Goal: Task Accomplishment & Management: Use online tool/utility

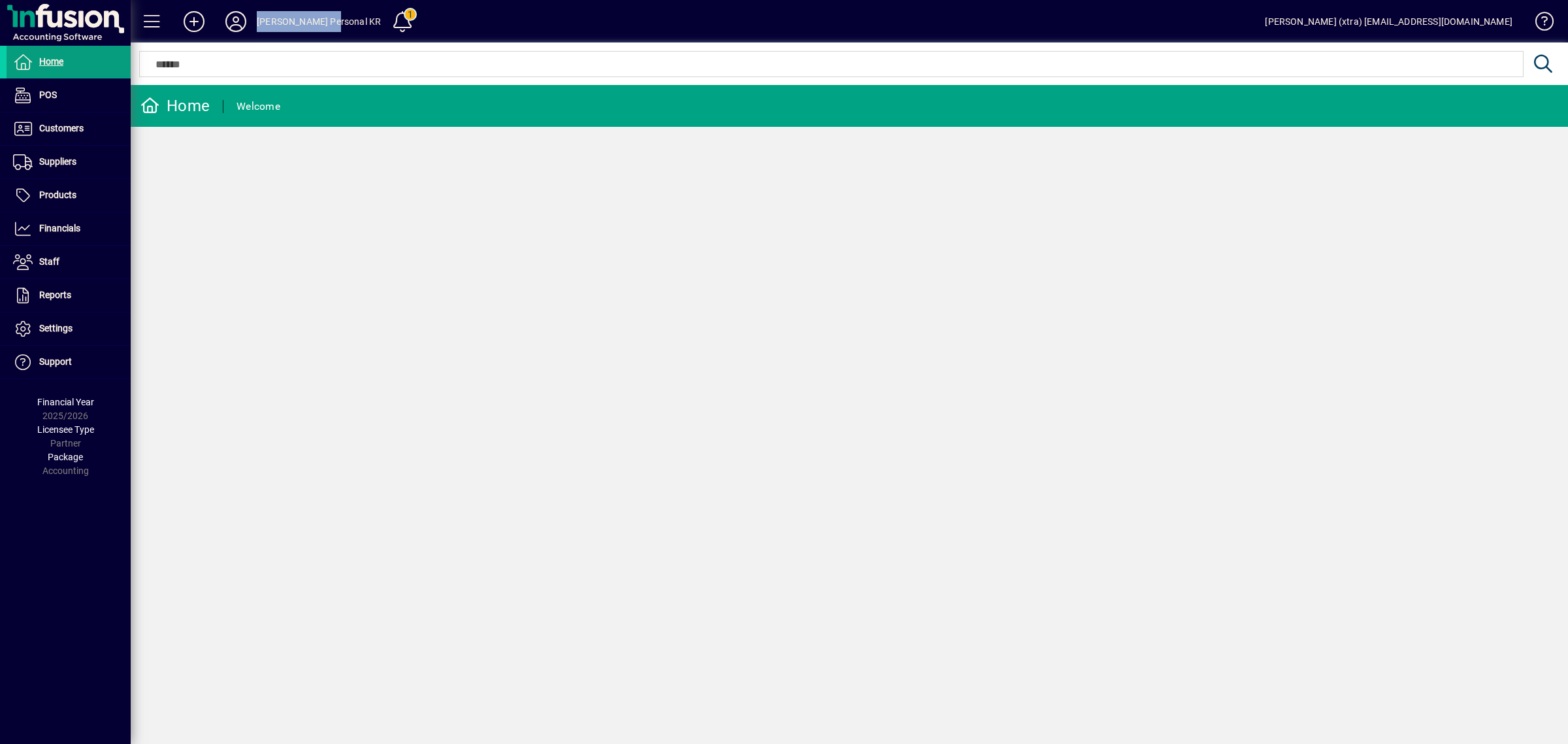
drag, startPoint x: 259, startPoint y: 21, endPoint x: 332, endPoint y: 17, distance: 73.1
click at [332, 17] on div "[PERSON_NAME] Personal KR" at bounding box center [319, 22] width 124 height 21
copy div "[PERSON_NAME] Personal K"
click at [60, 213] on li "Products Receipts Transfers Write Offs Serial Numbers Pricebooks" at bounding box center [65, 196] width 131 height 34
click at [78, 220] on span at bounding box center [68, 229] width 124 height 31
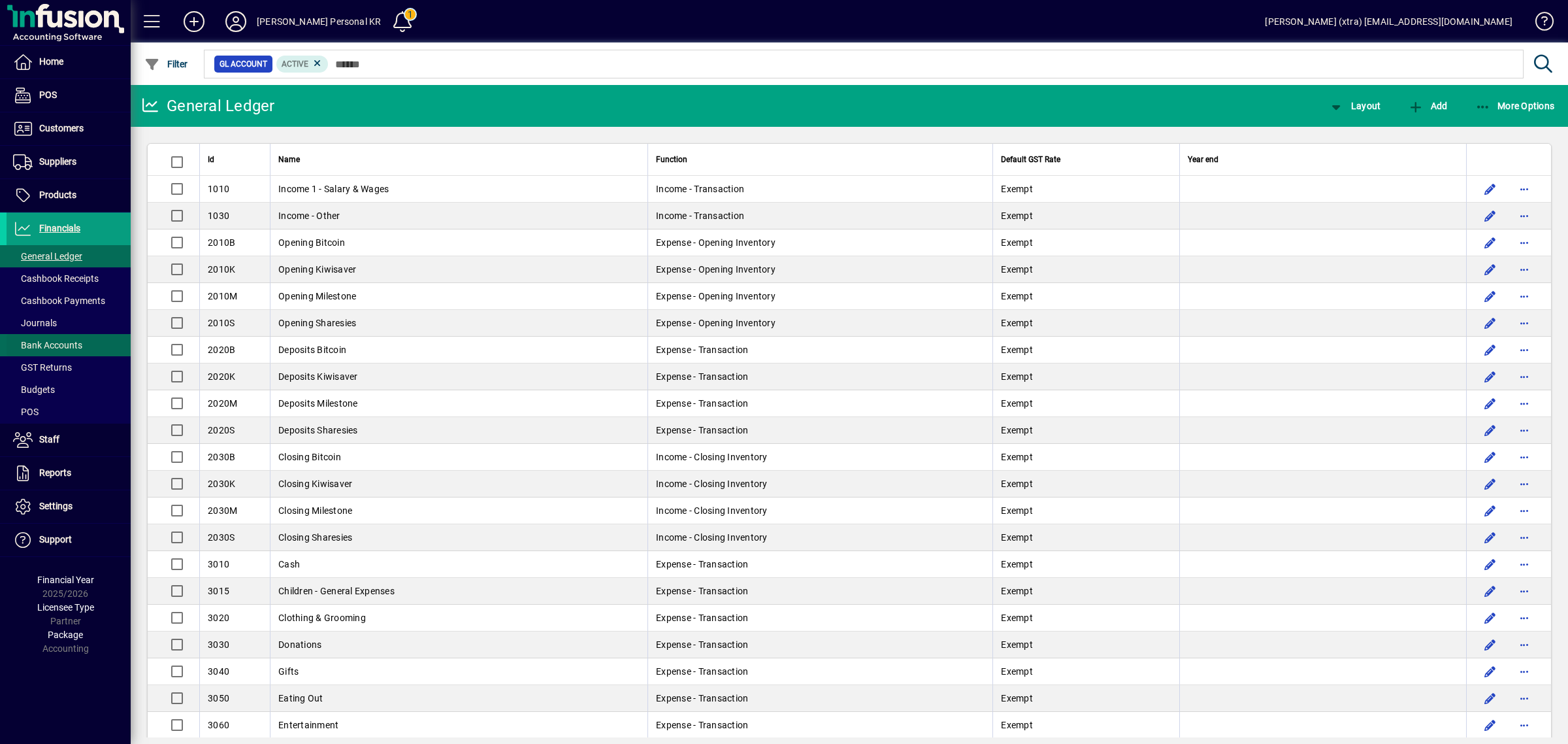
click at [64, 348] on span "Bank Accounts" at bounding box center [47, 344] width 69 height 10
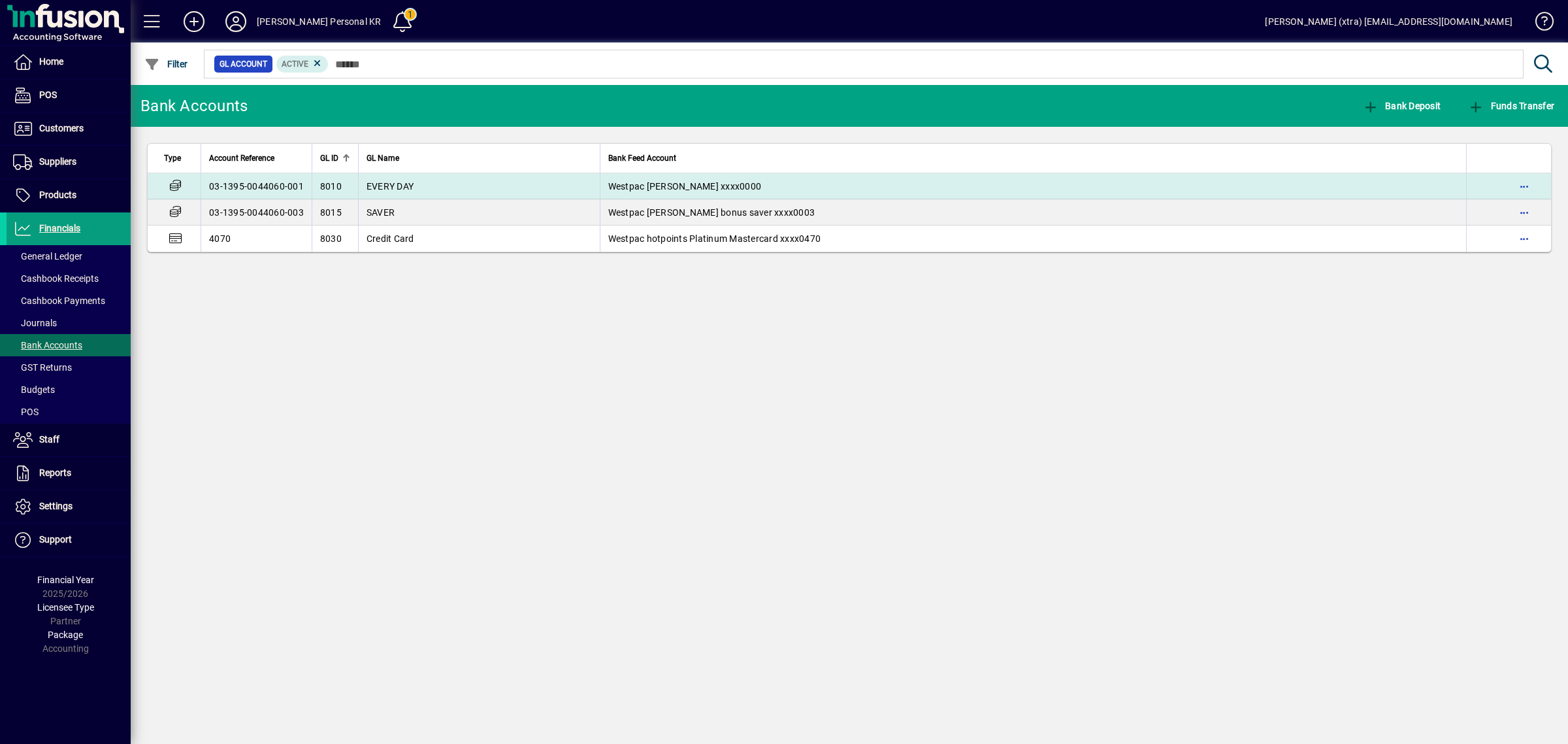
click at [371, 178] on td "EVERY DAY" at bounding box center [478, 186] width 242 height 26
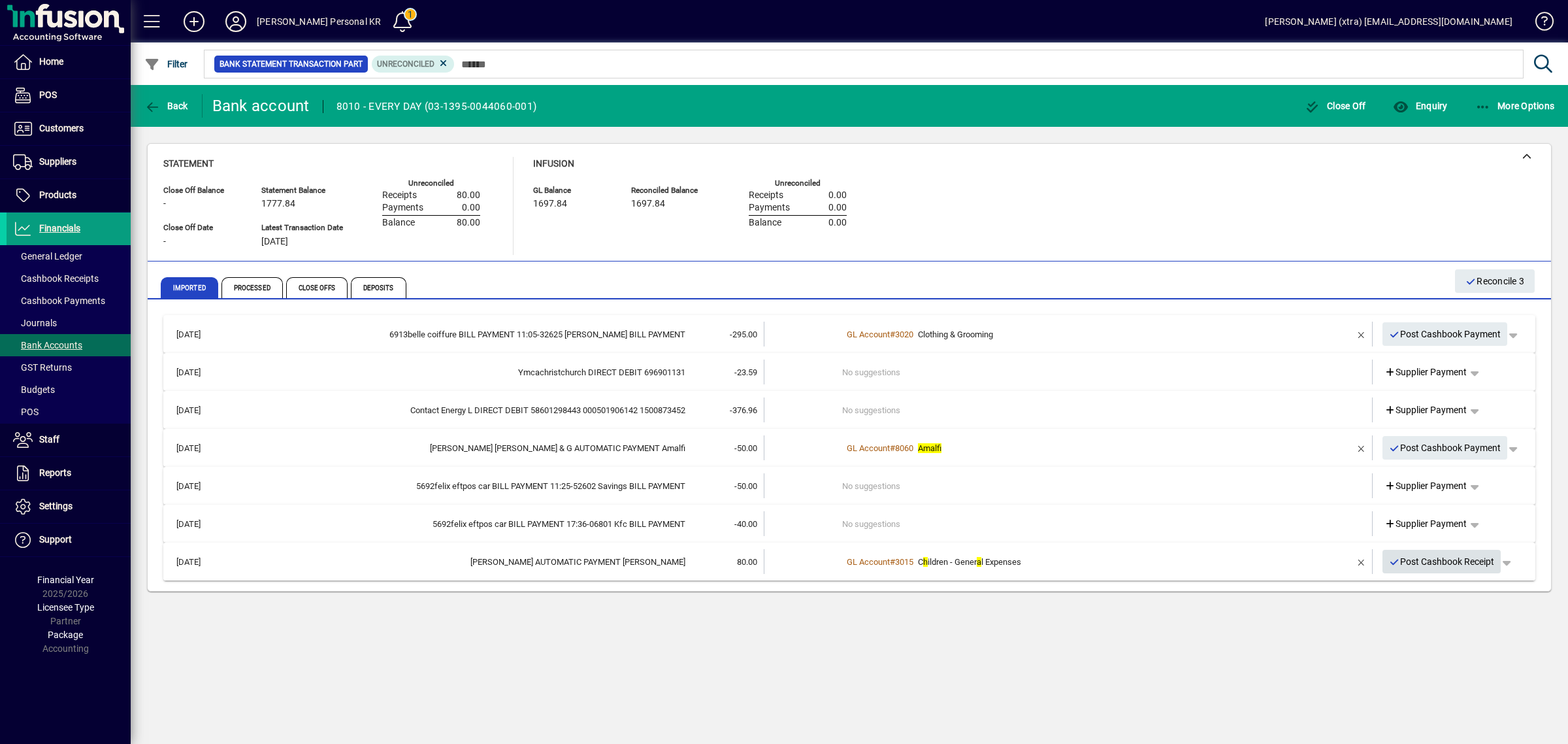
click at [1475, 559] on span "Post Cashbook Receipt" at bounding box center [1442, 562] width 106 height 22
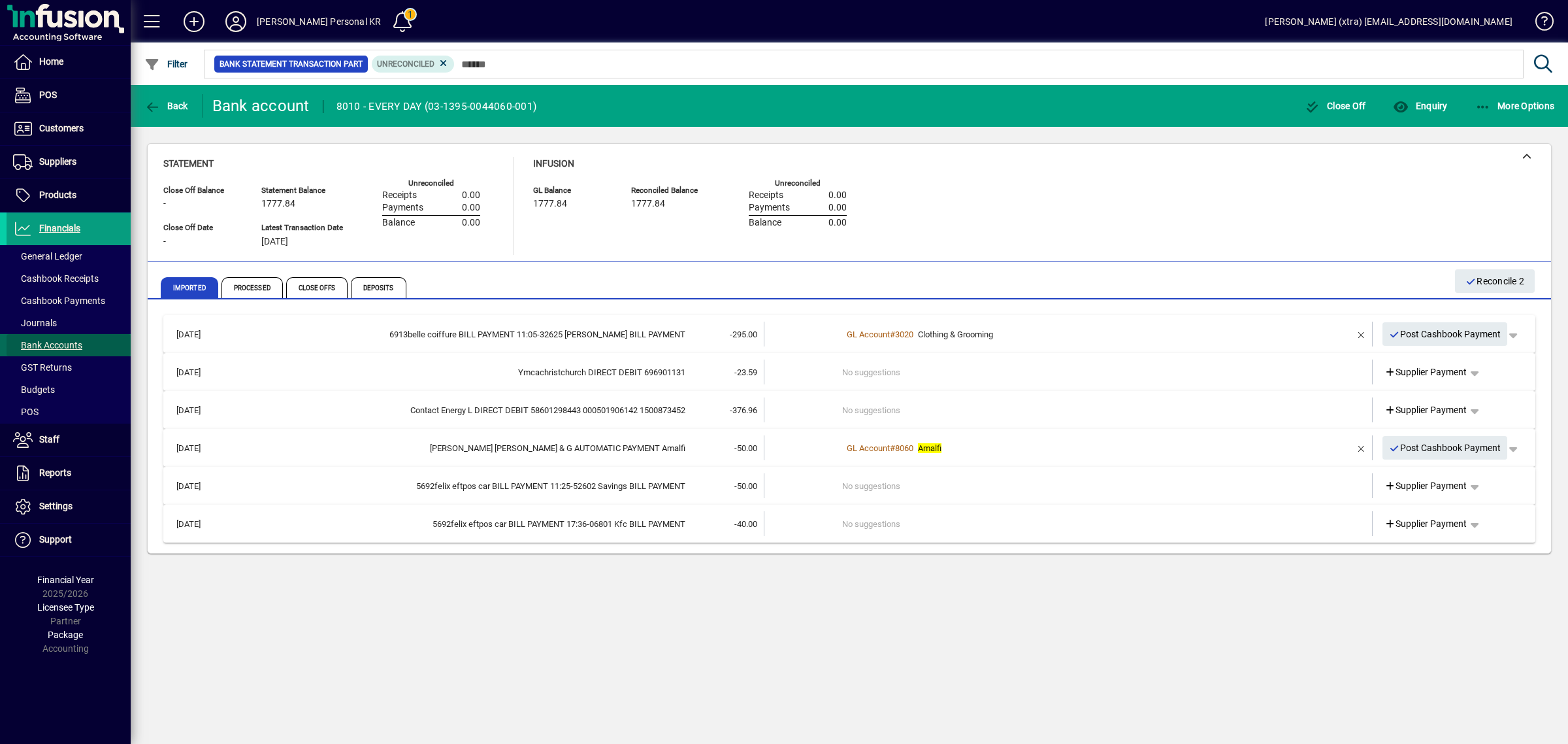
click at [41, 344] on span "Bank Accounts" at bounding box center [47, 344] width 69 height 10
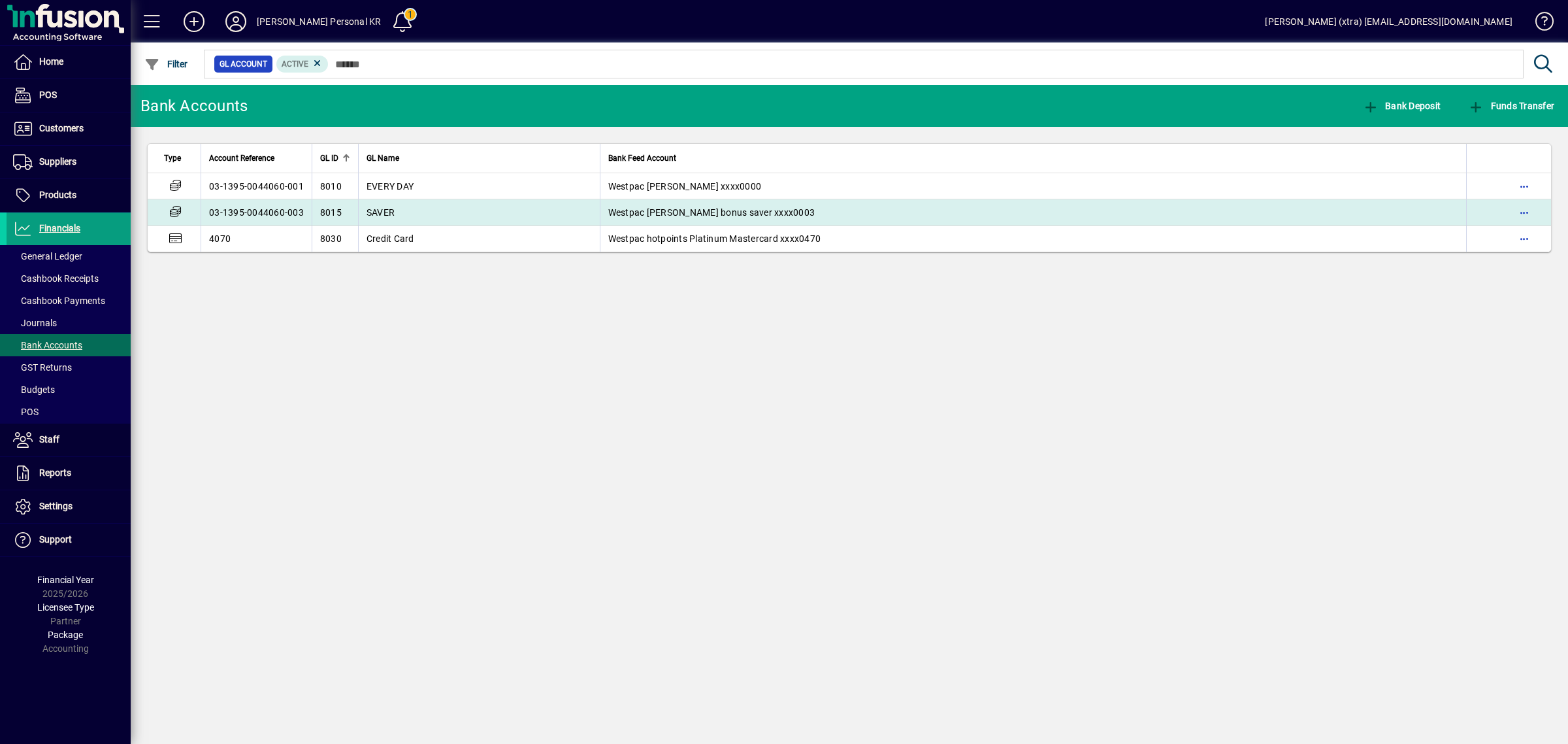
click at [279, 208] on td "03-1395-0044060-003" at bounding box center [256, 213] width 111 height 26
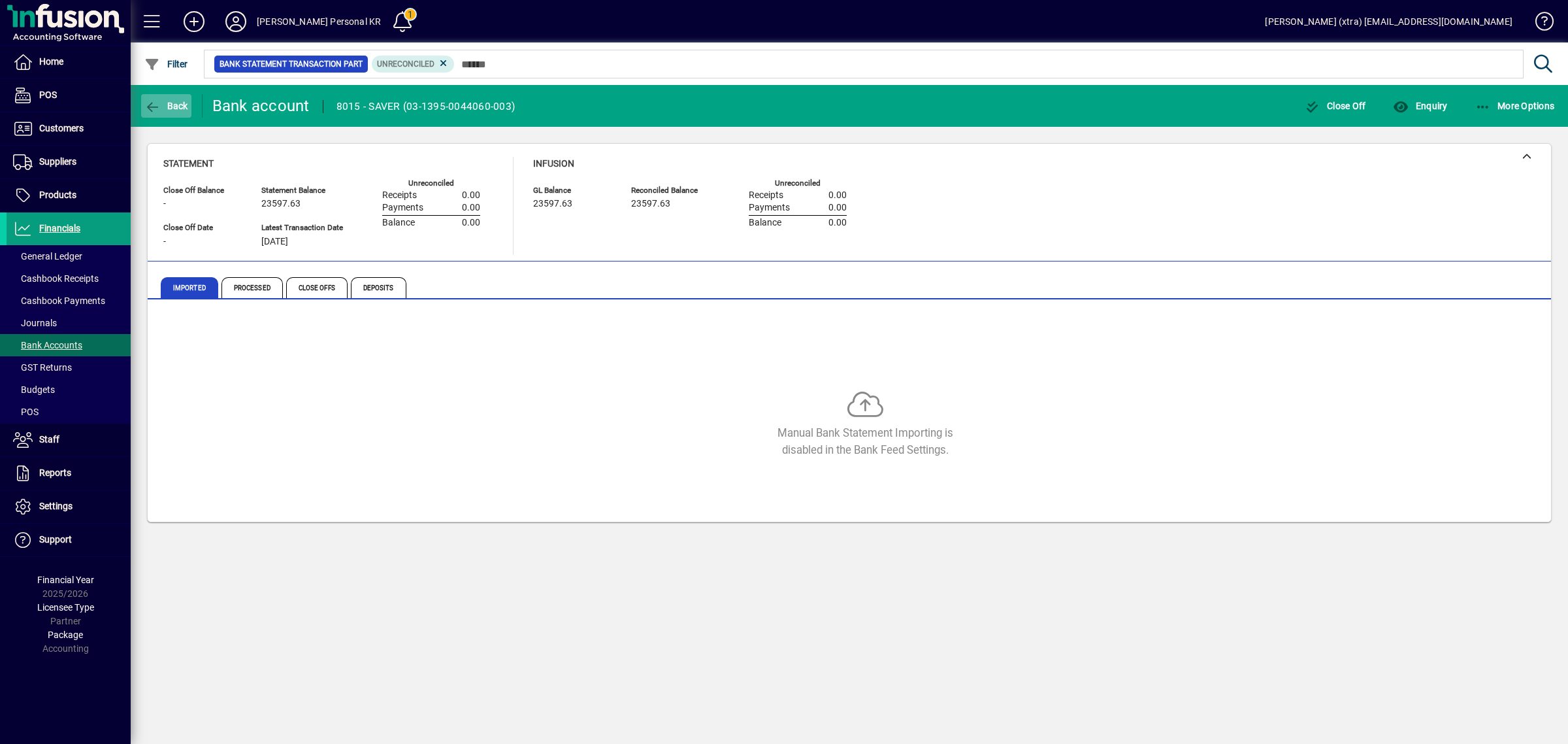
click at [184, 92] on span "button" at bounding box center [166, 105] width 50 height 31
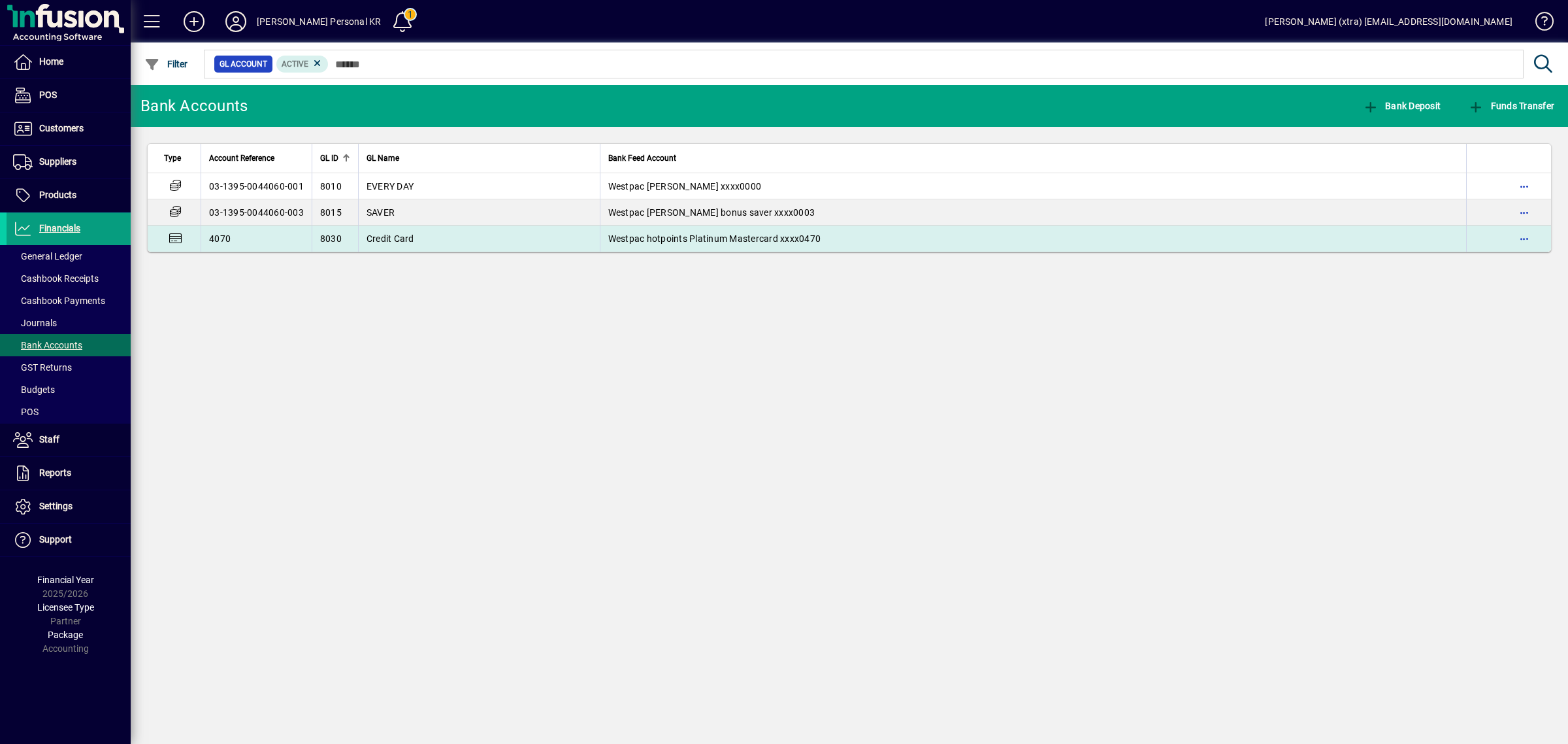
click at [308, 244] on td "4070" at bounding box center [256, 238] width 111 height 26
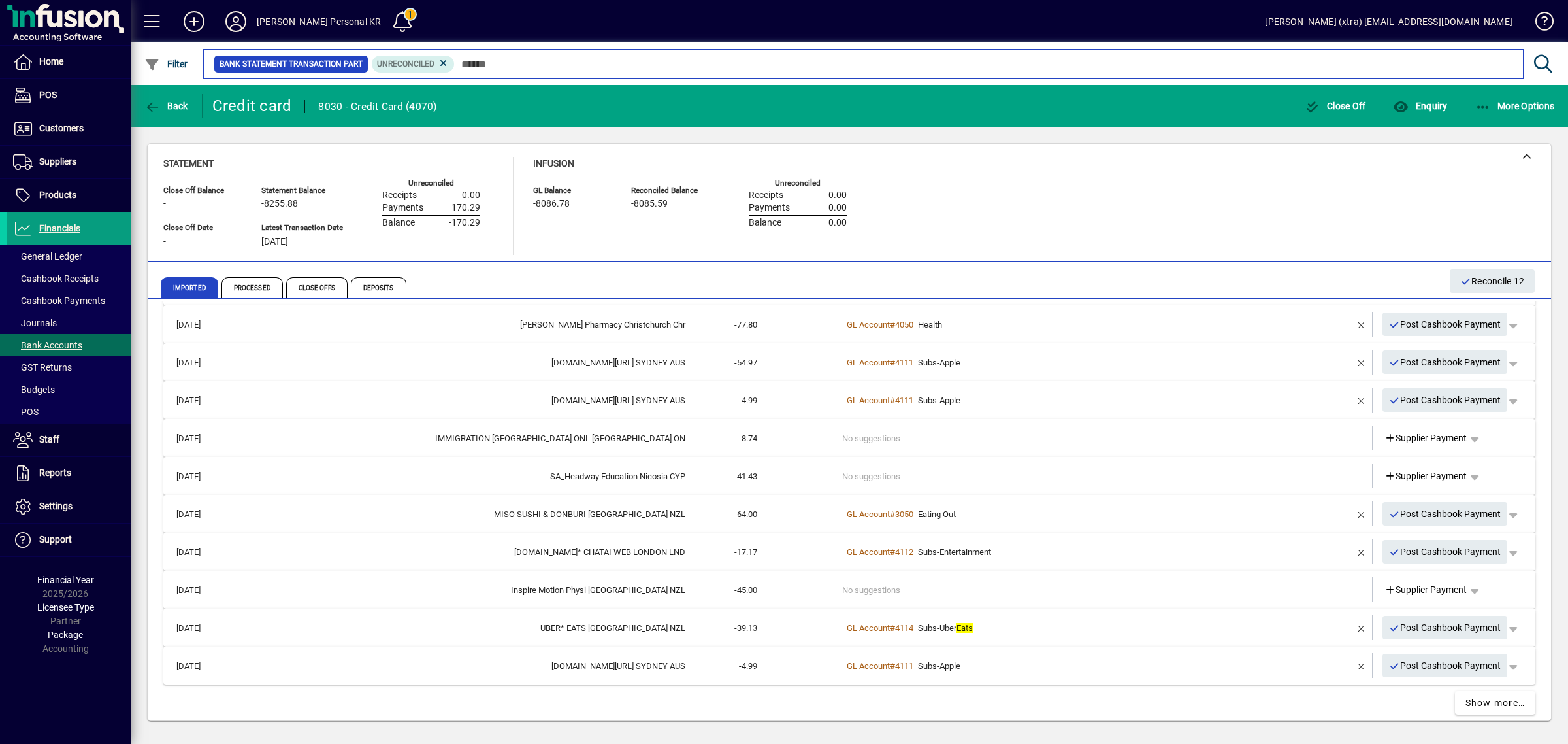
scroll to position [397, 0]
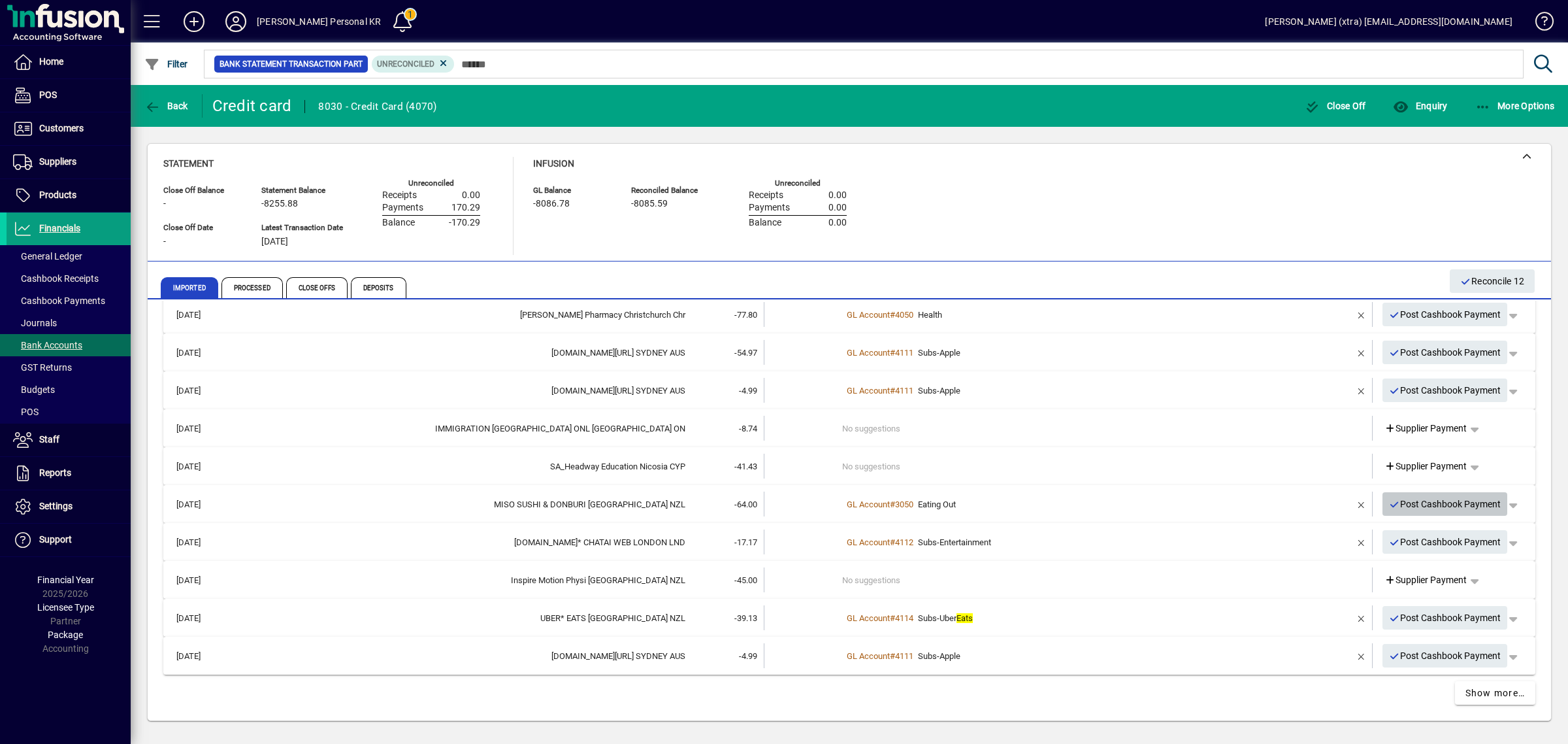
click at [1451, 502] on span "Post Cashbook Payment" at bounding box center [1445, 504] width 113 height 22
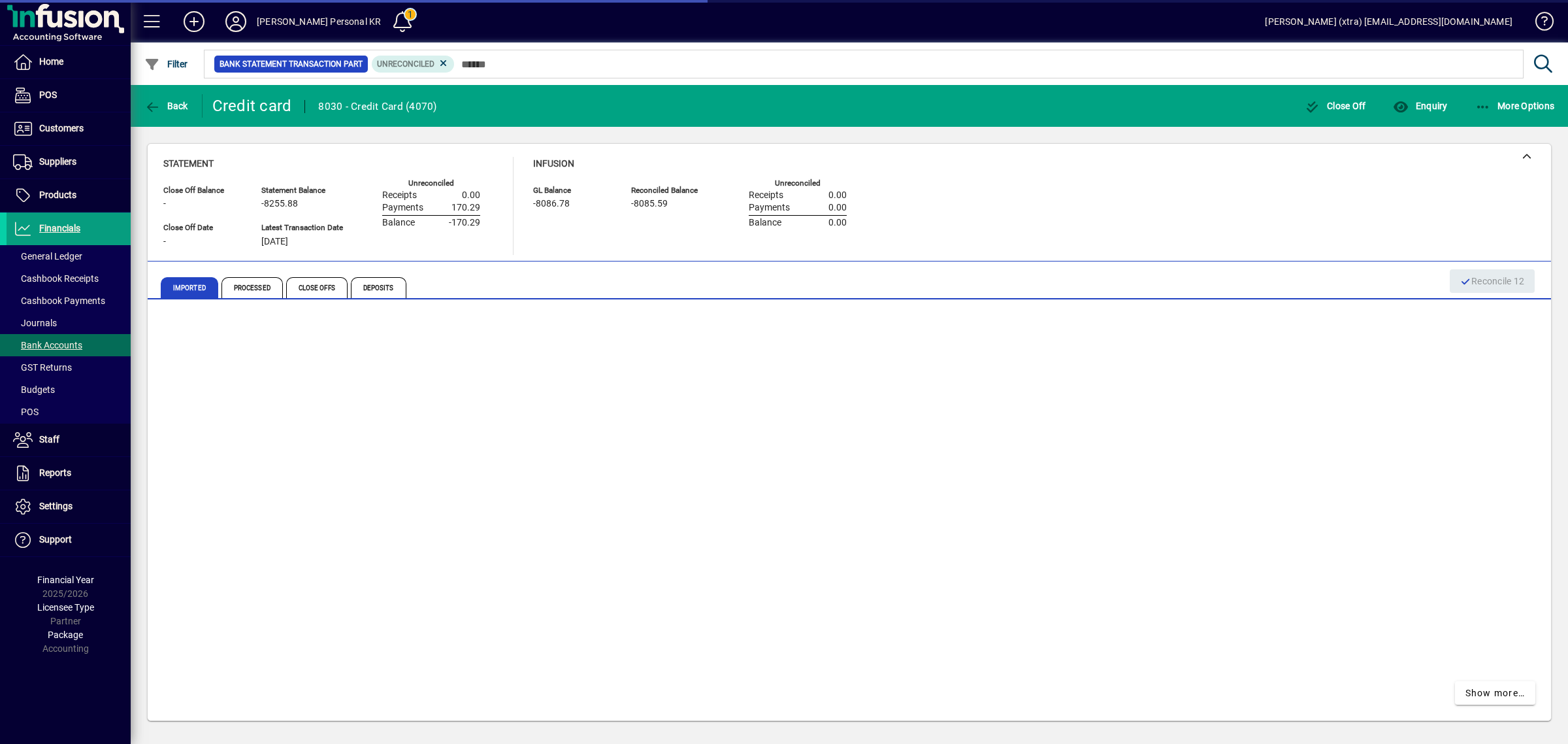
scroll to position [360, 0]
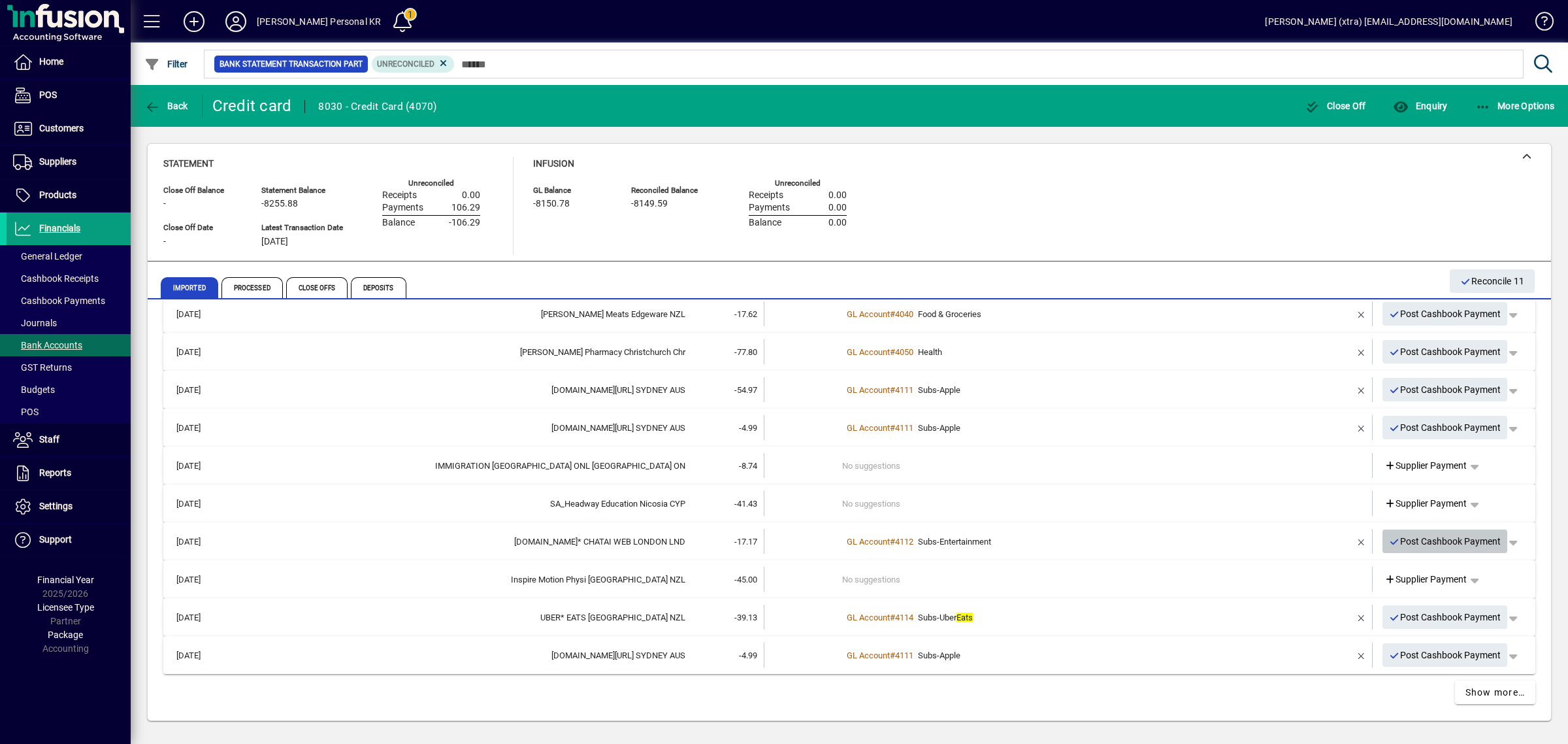
click at [1443, 543] on span "Post Cashbook Payment" at bounding box center [1445, 541] width 113 height 22
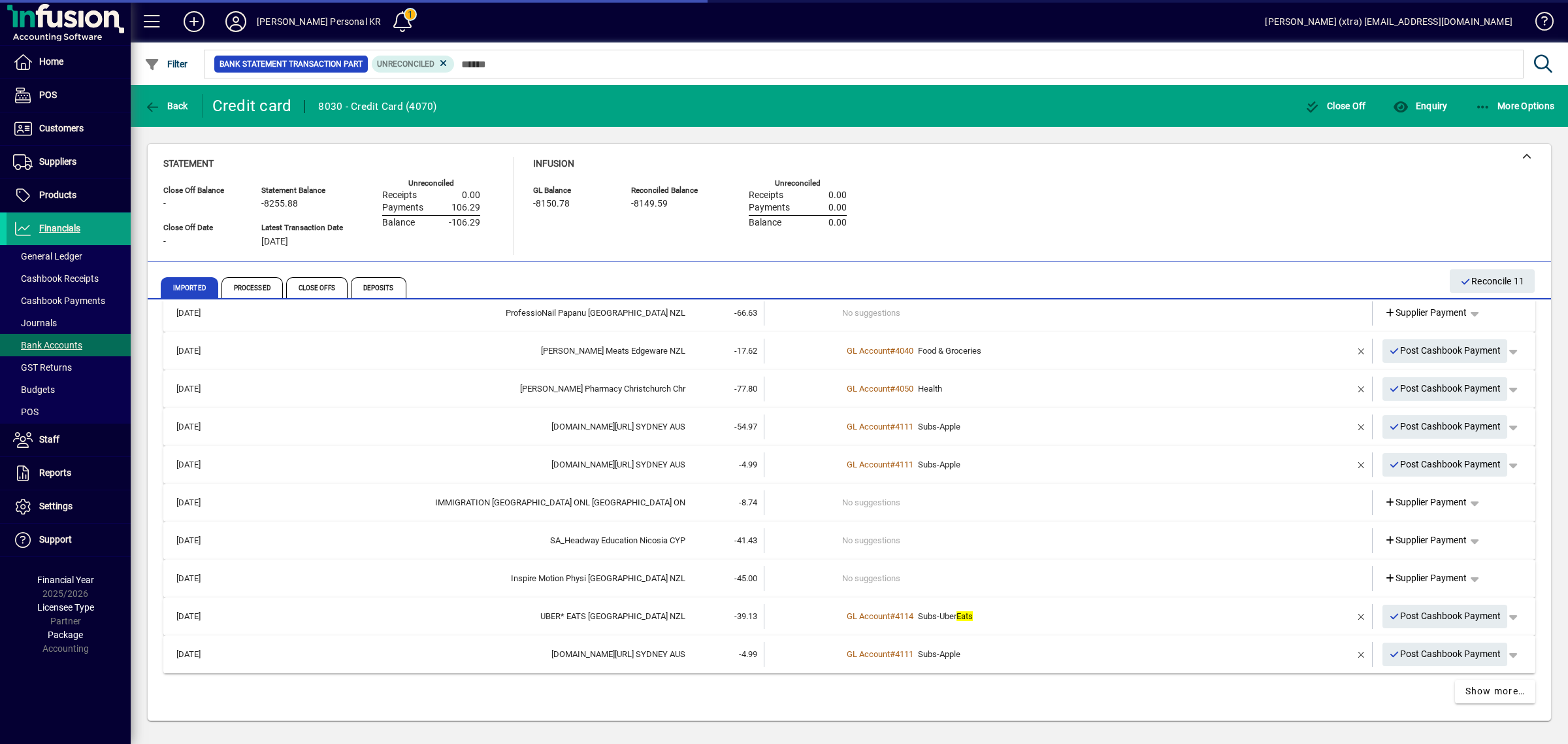
scroll to position [322, 0]
click at [788, 572] on td at bounding box center [803, 579] width 78 height 25
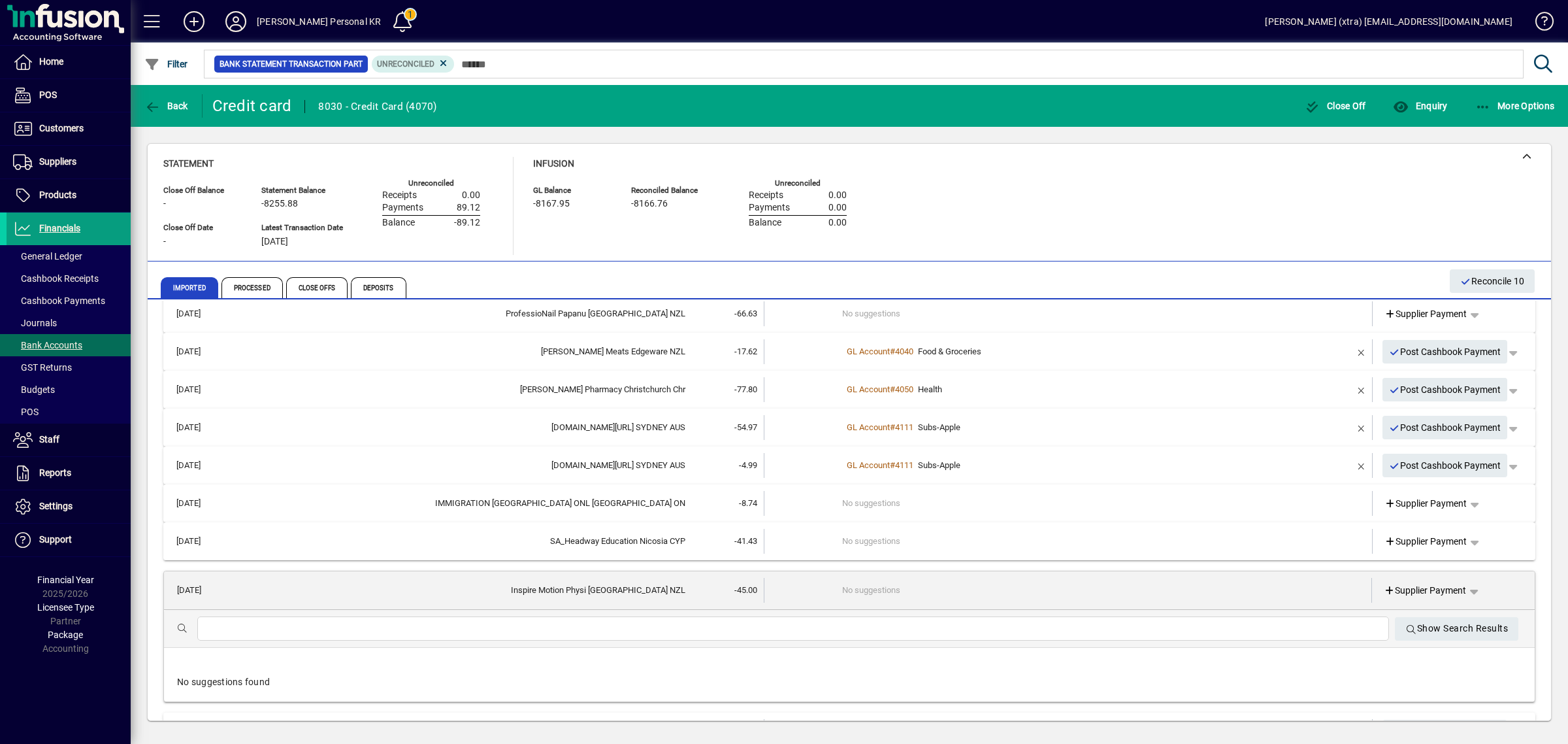
click at [765, 619] on div at bounding box center [793, 628] width 1192 height 24
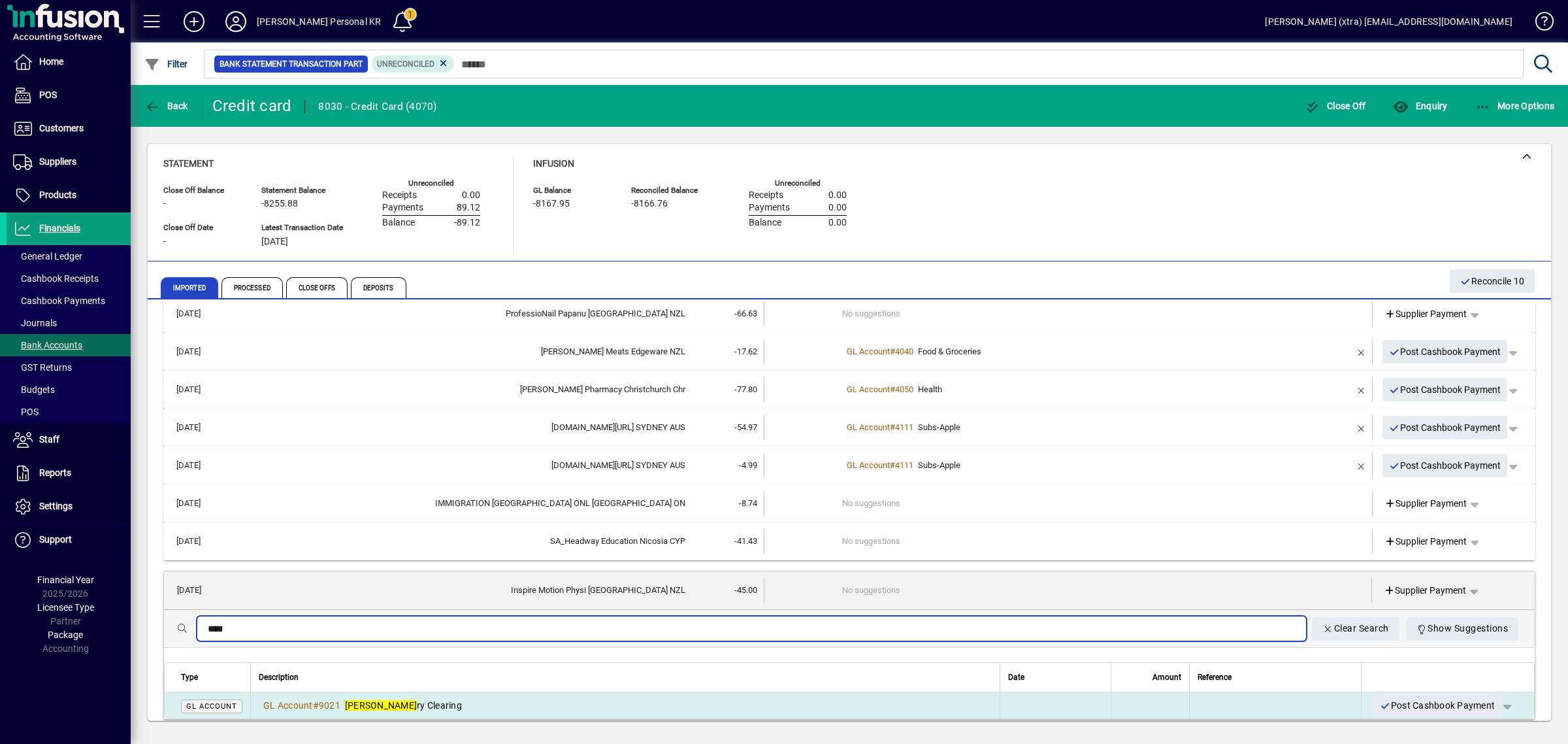
type input "****"
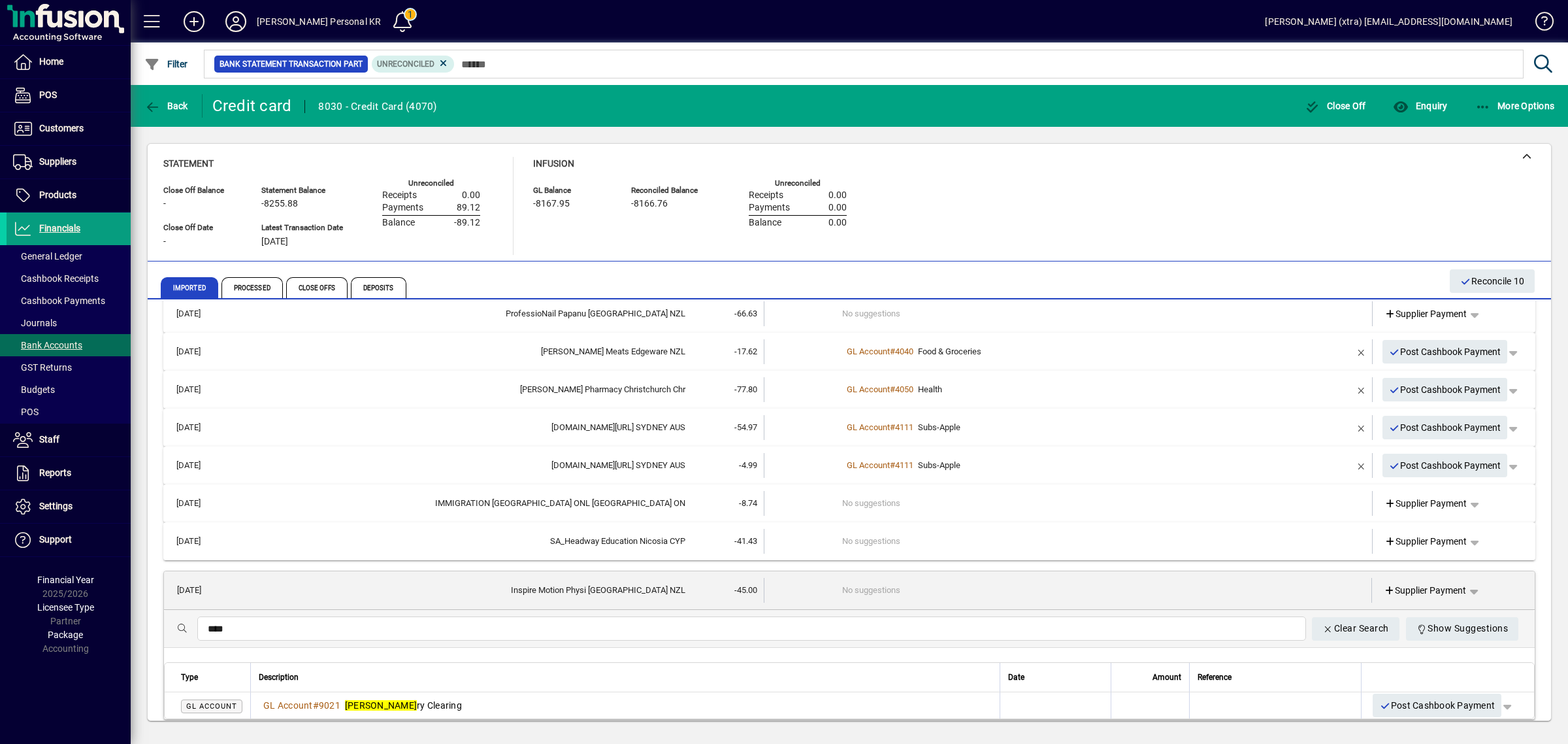
click at [594, 706] on div "GL Account # 9021 [PERSON_NAME] Clearing" at bounding box center [625, 706] width 733 height 13
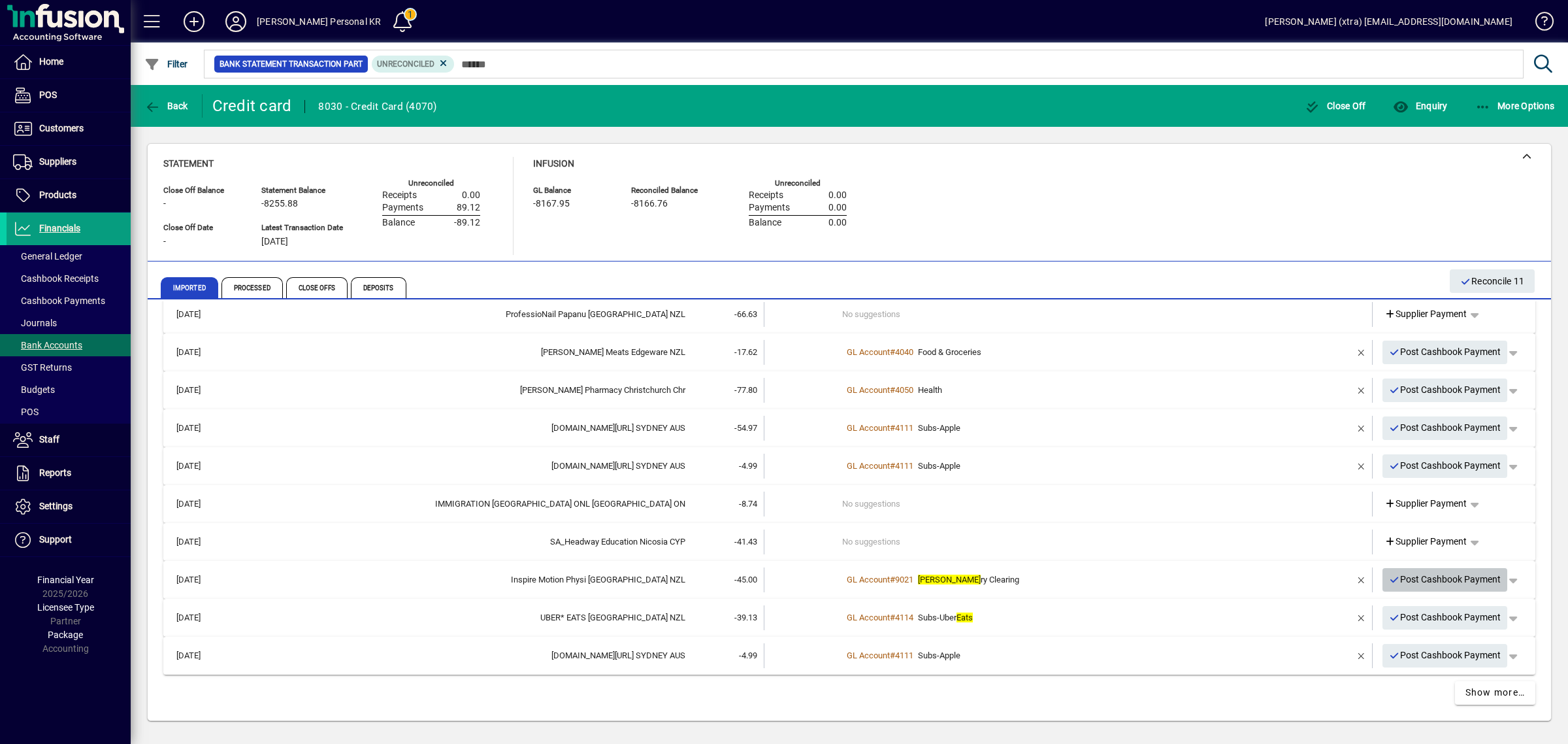
click at [1471, 577] on span "Post Cashbook Payment" at bounding box center [1445, 579] width 113 height 22
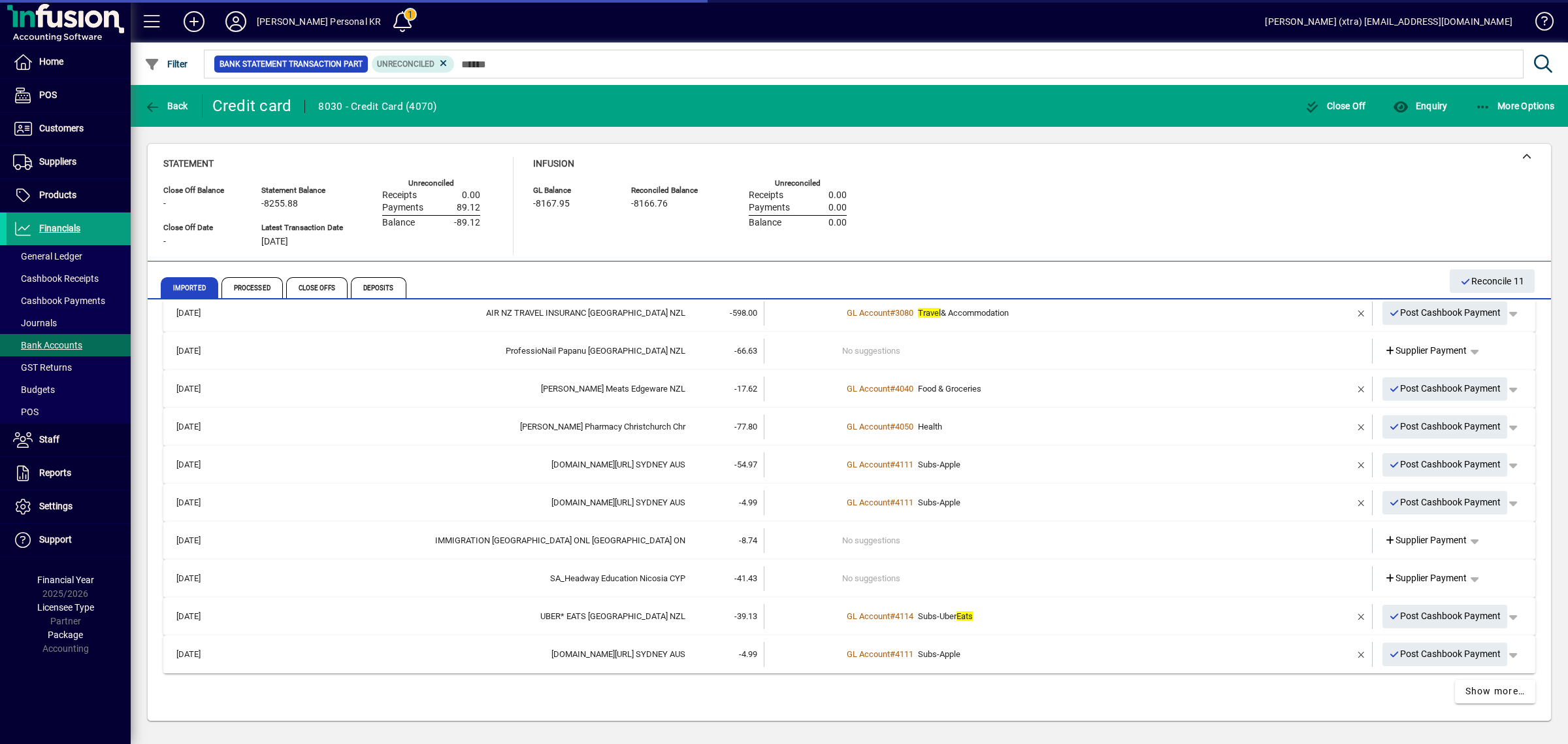
scroll to position [284, 0]
click at [1471, 577] on span "button" at bounding box center [1475, 579] width 31 height 31
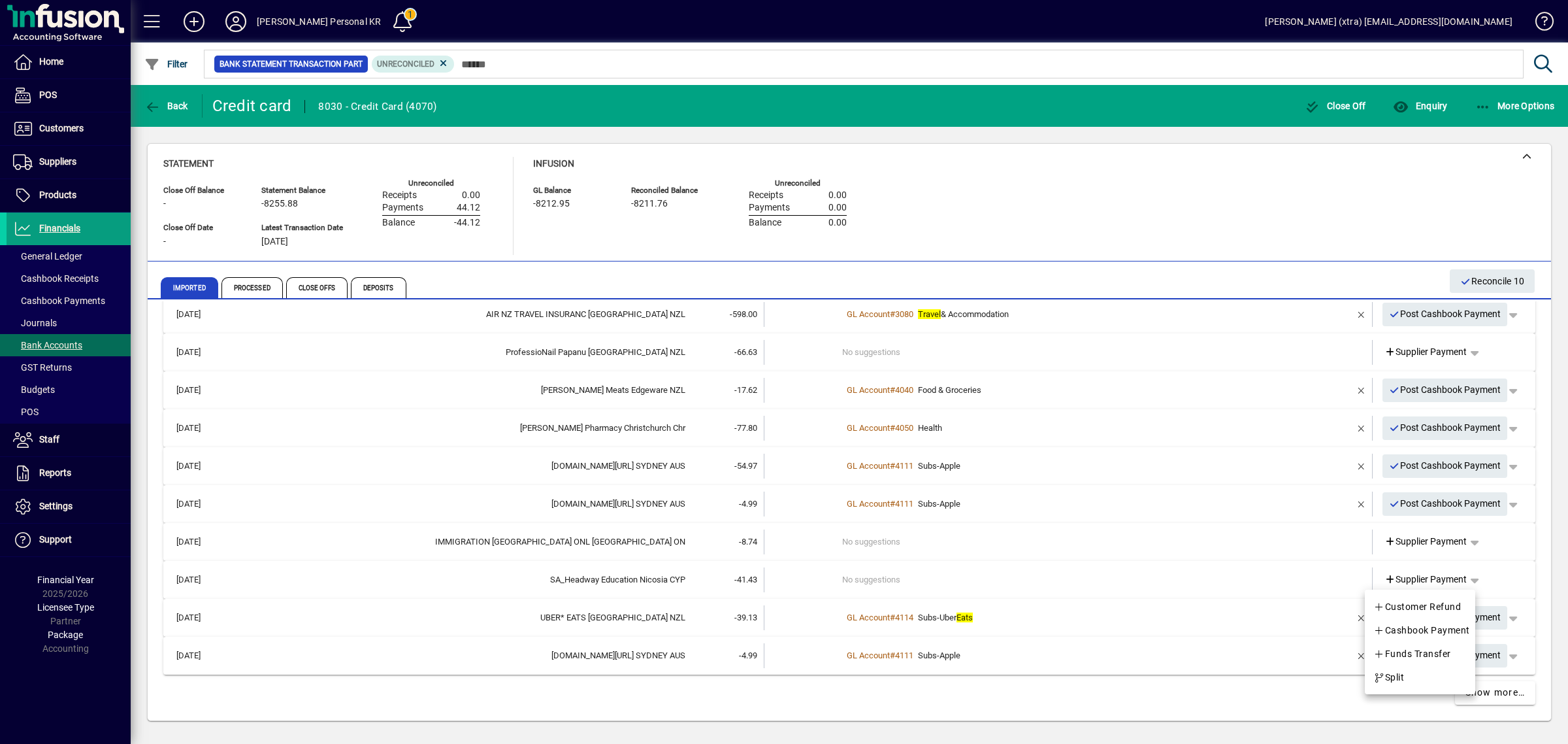
click at [1273, 702] on div at bounding box center [784, 372] width 1568 height 744
click at [1419, 619] on span "Post Cashbook Payment" at bounding box center [1445, 617] width 113 height 22
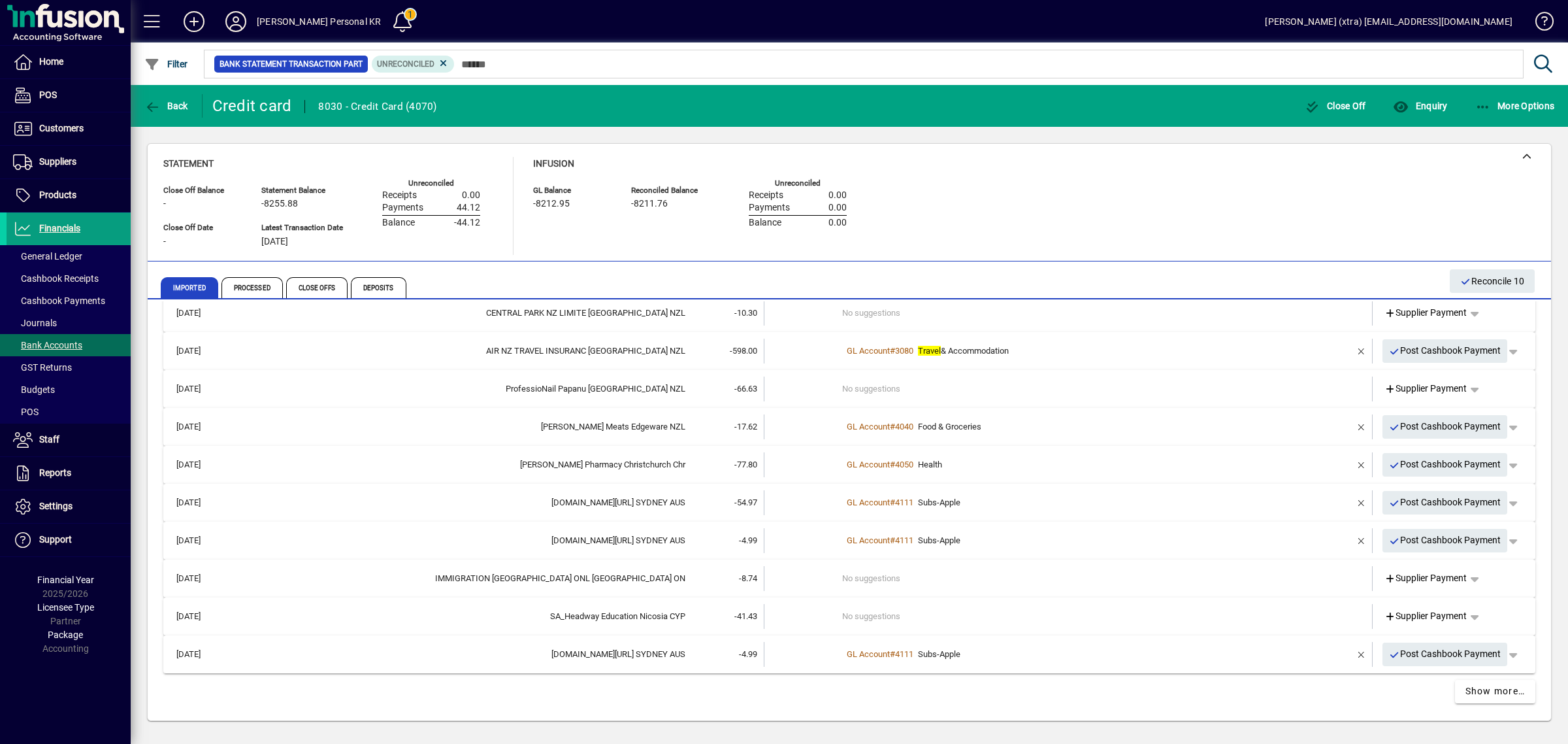
scroll to position [246, 0]
click at [1419, 645] on span "Post Cashbook Payment" at bounding box center [1445, 655] width 113 height 22
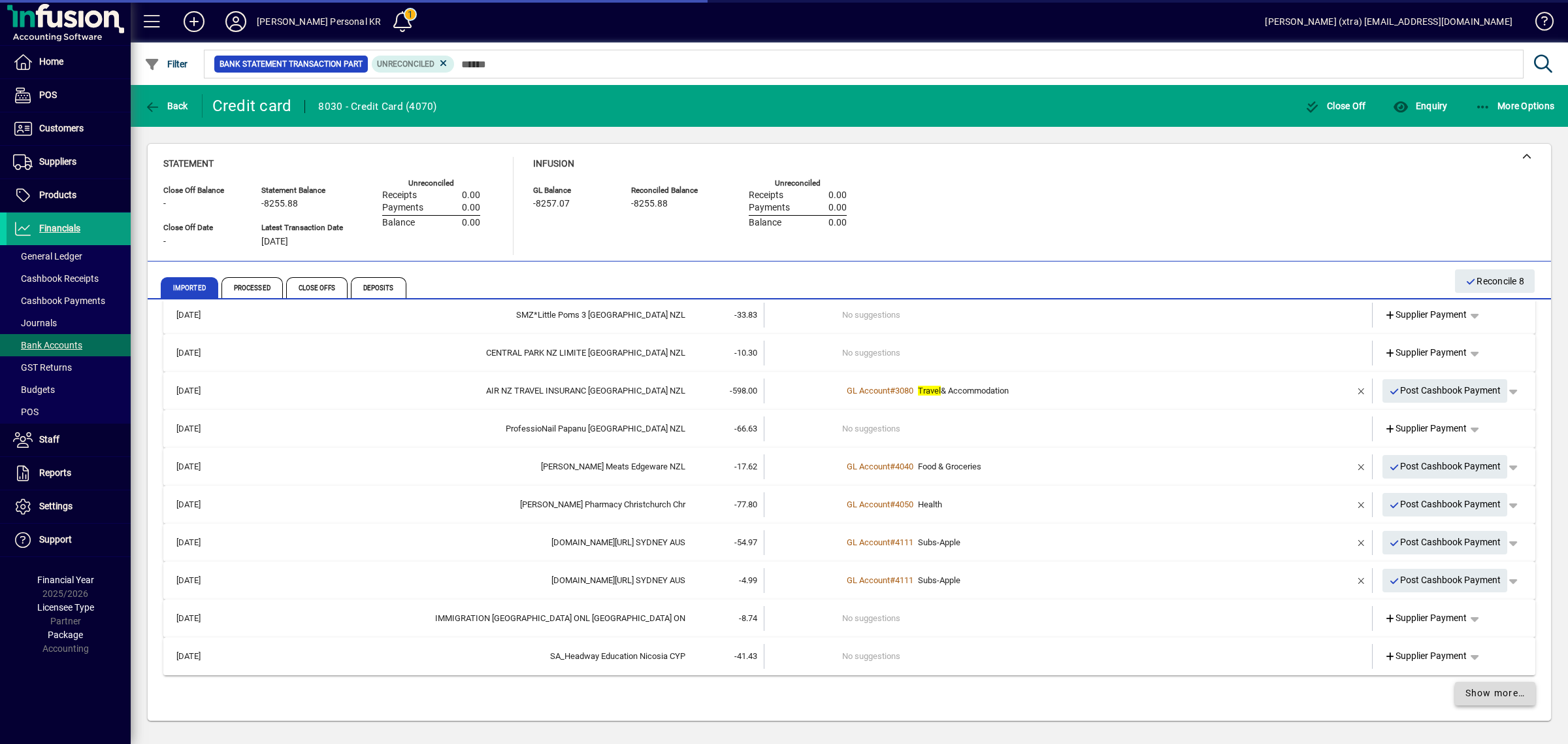
click at [1471, 690] on span "Show more…" at bounding box center [1495, 693] width 60 height 14
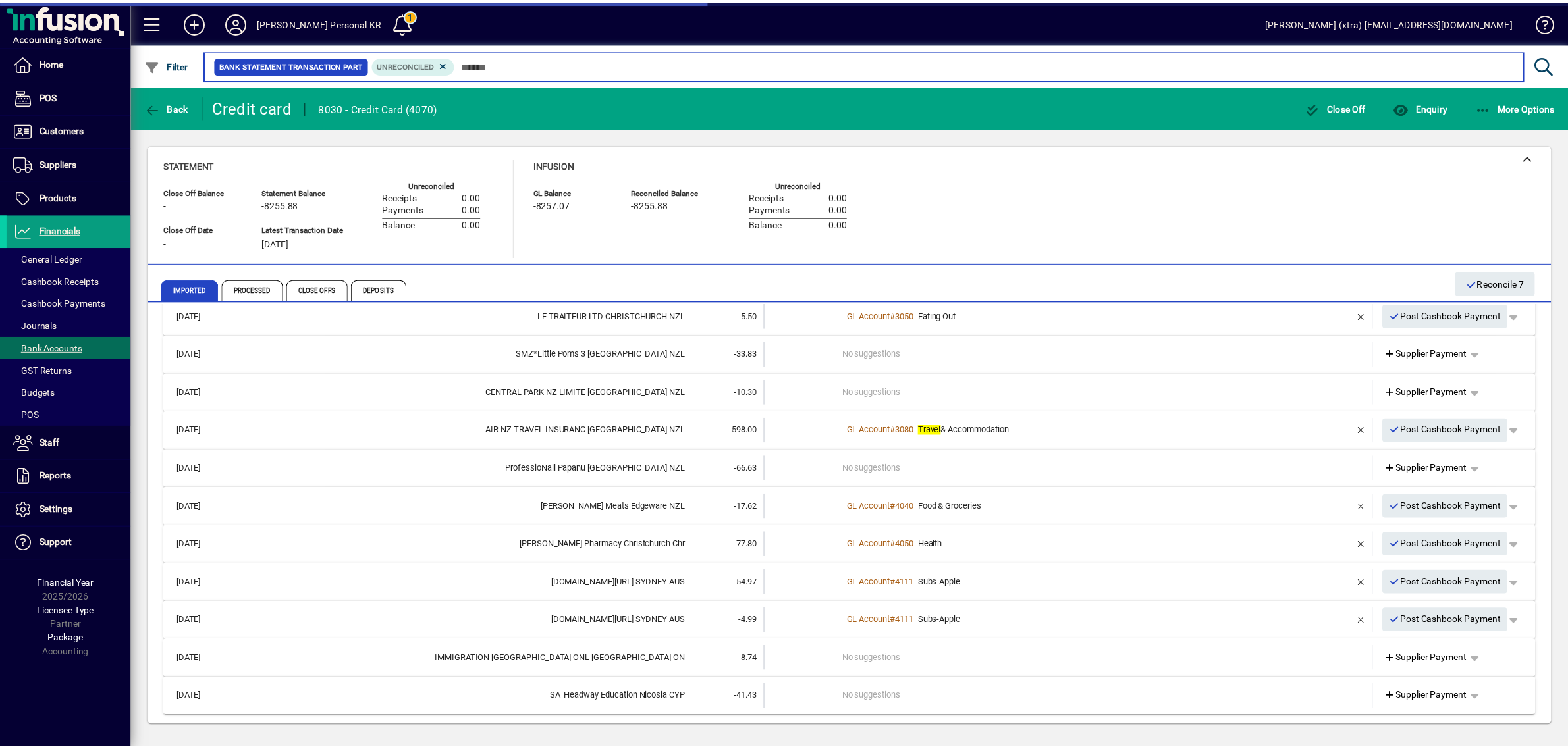
scroll to position [173, 0]
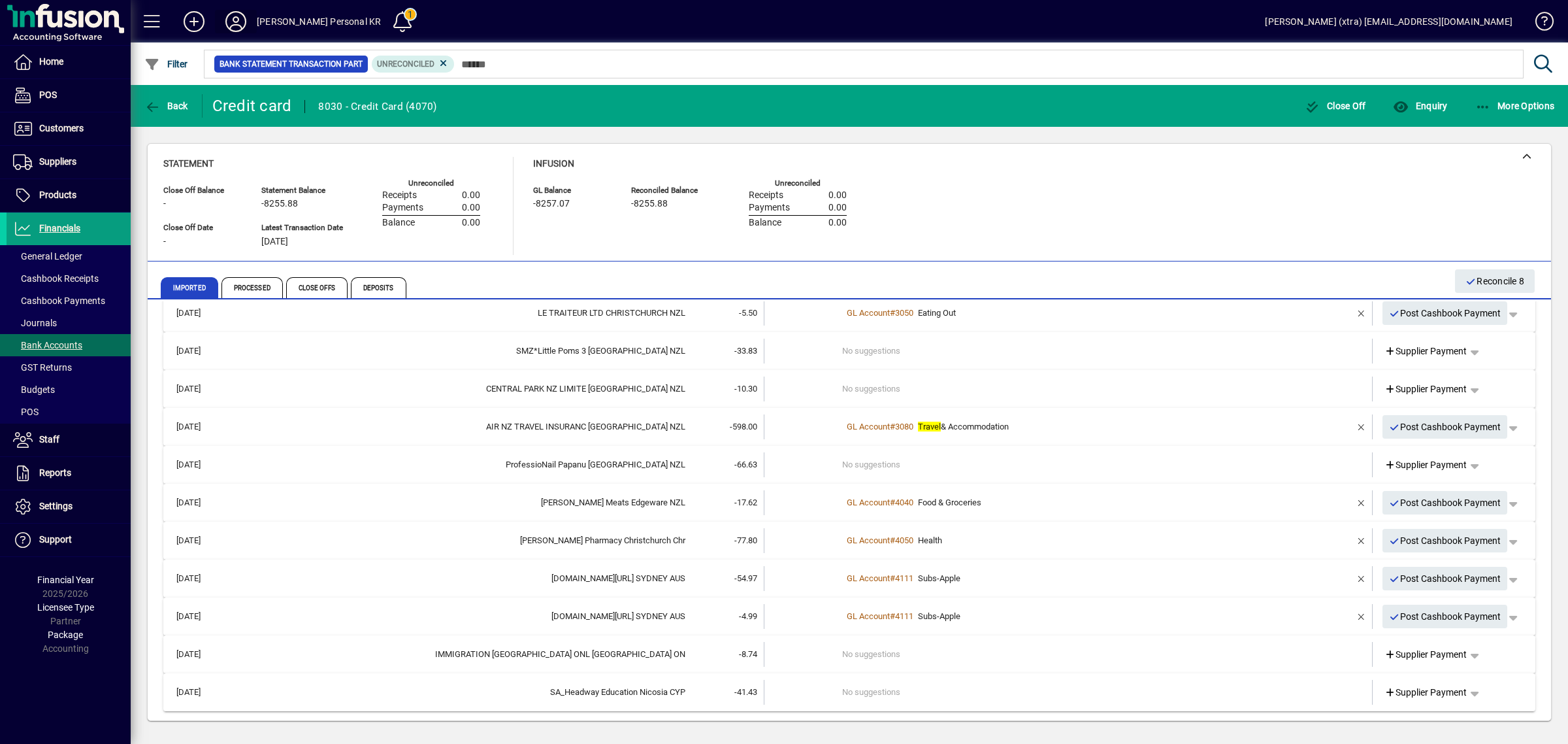
click at [232, 14] on icon at bounding box center [236, 22] width 26 height 21
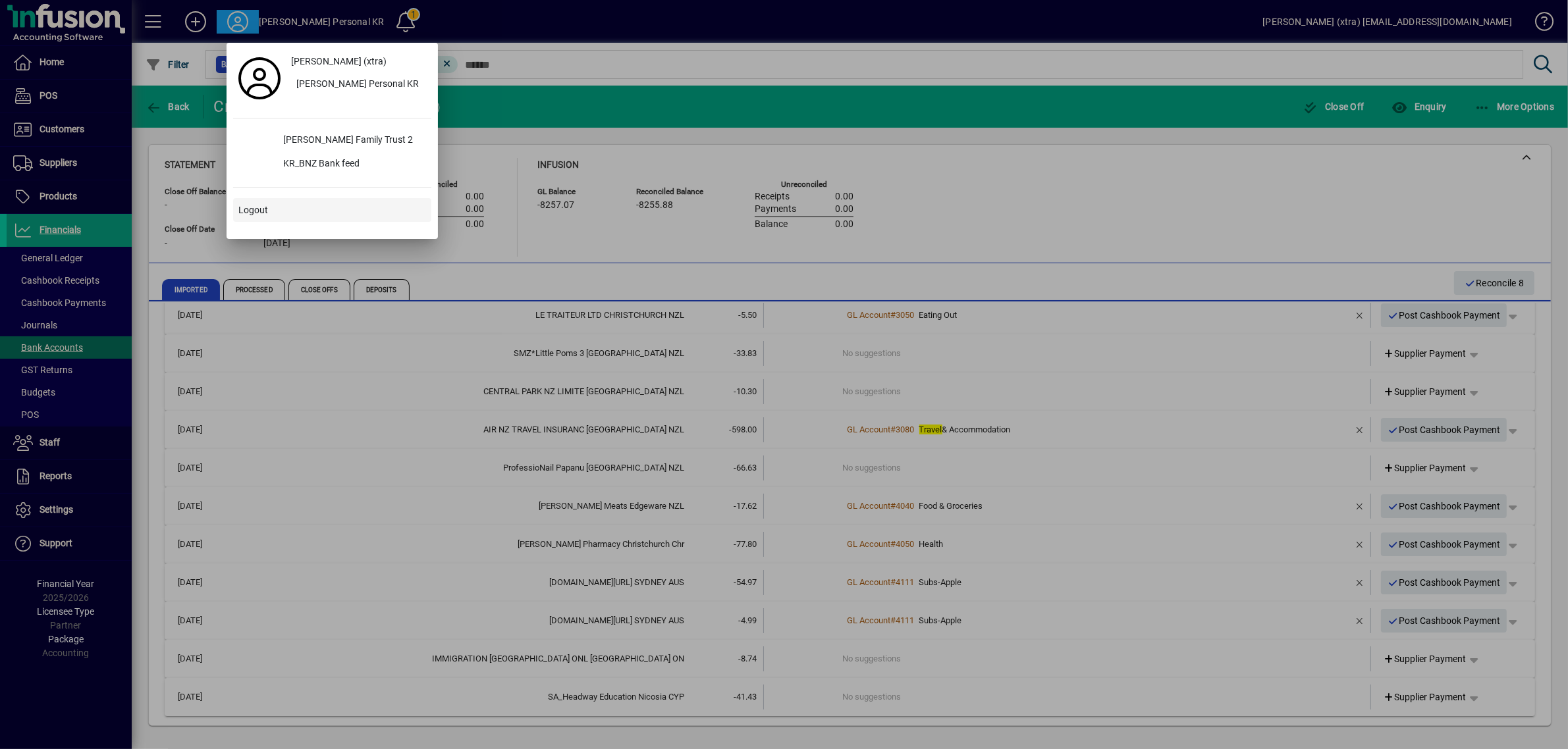
click at [261, 212] on span "Logout" at bounding box center [253, 210] width 30 height 14
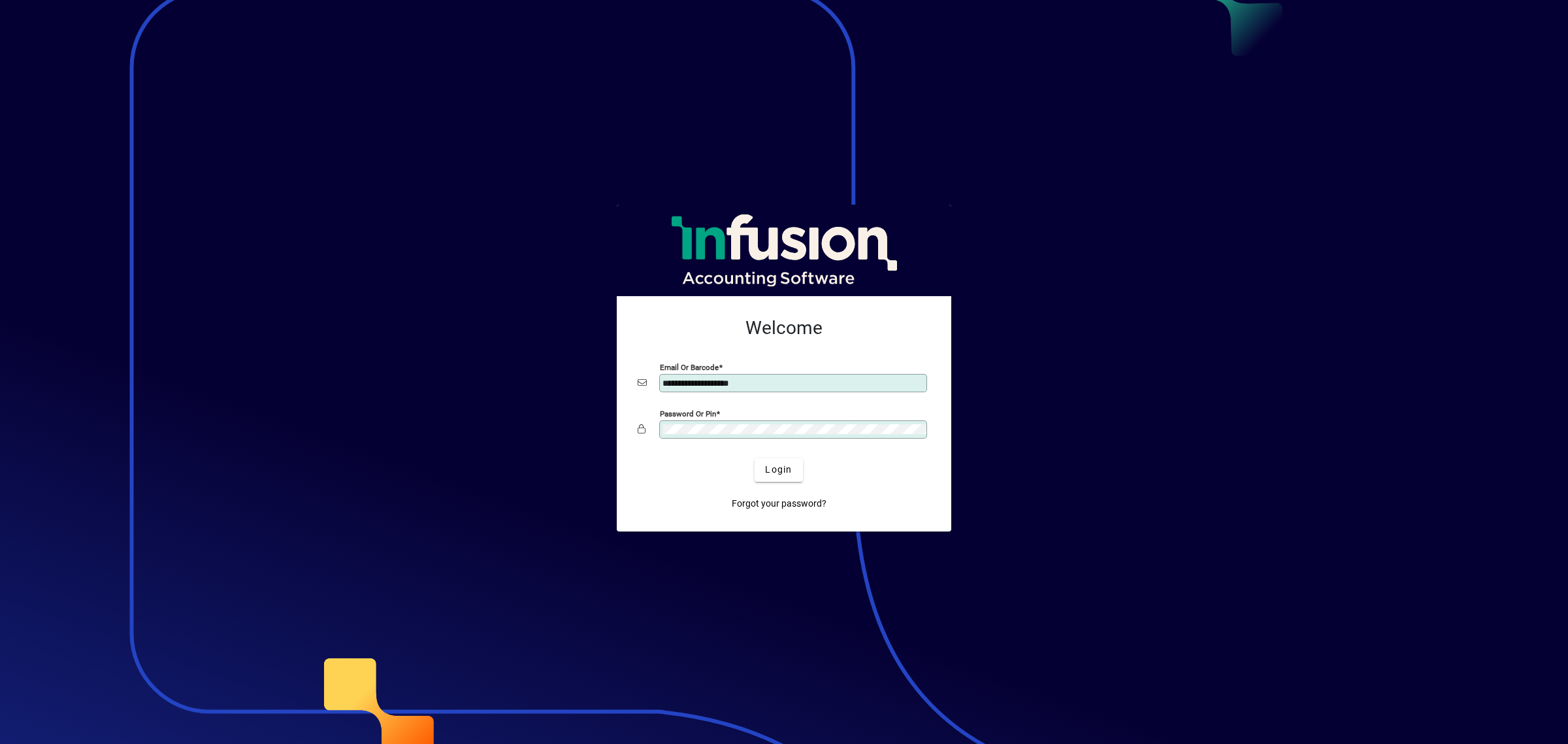
drag, startPoint x: 771, startPoint y: 381, endPoint x: 415, endPoint y: 303, distance: 364.4
click at [410, 312] on app-login-layout "**********" at bounding box center [784, 372] width 1568 height 744
type input "**********"
click at [781, 463] on span "Login" at bounding box center [779, 469] width 27 height 14
